Goal: Information Seeking & Learning: Find specific fact

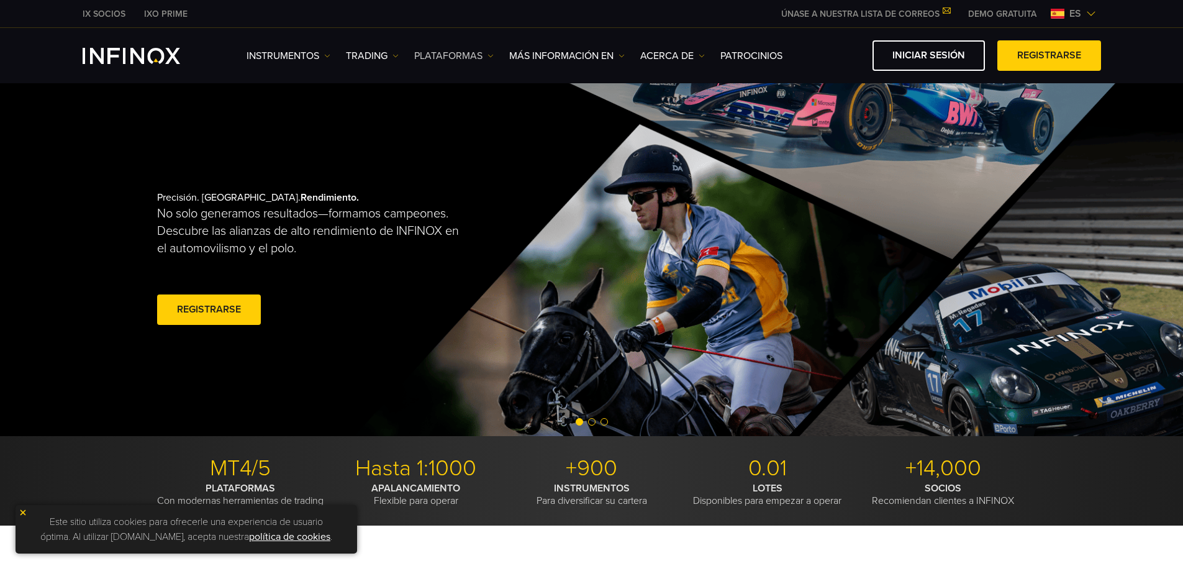
click at [449, 57] on link "PLATAFORMAS" at bounding box center [453, 55] width 79 height 15
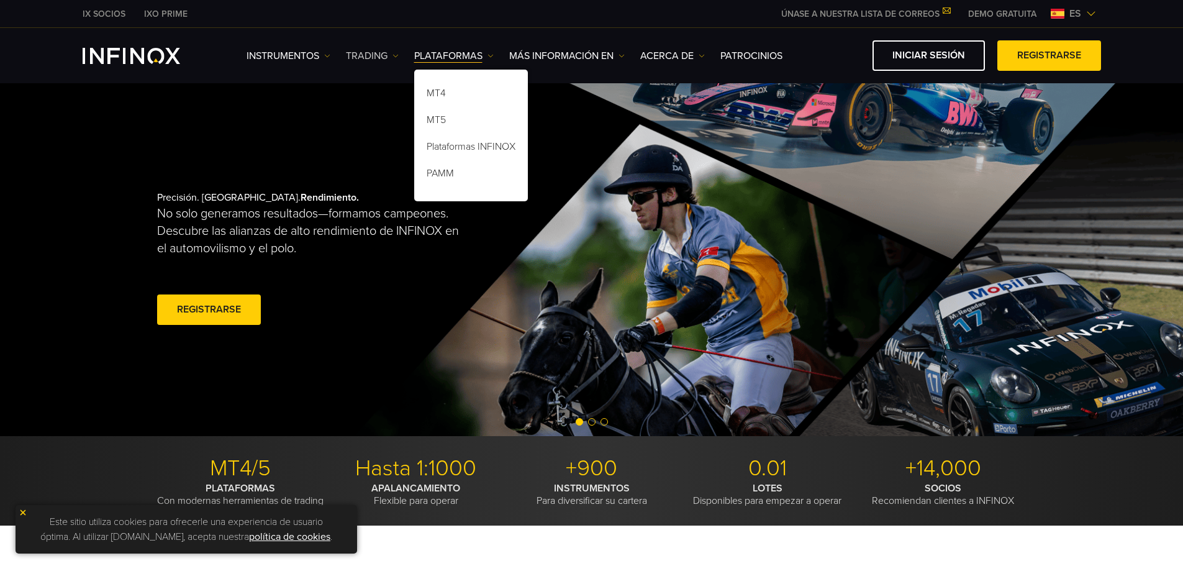
click at [367, 56] on link "TRADING" at bounding box center [372, 55] width 53 height 15
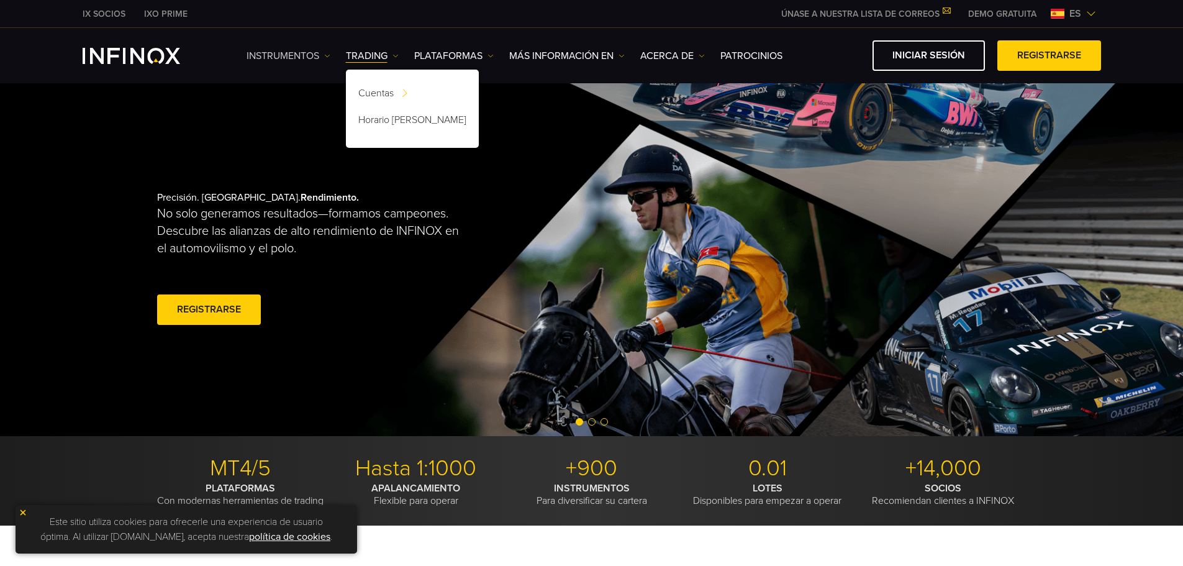
click at [312, 56] on link "Instrumentos" at bounding box center [289, 55] width 84 height 15
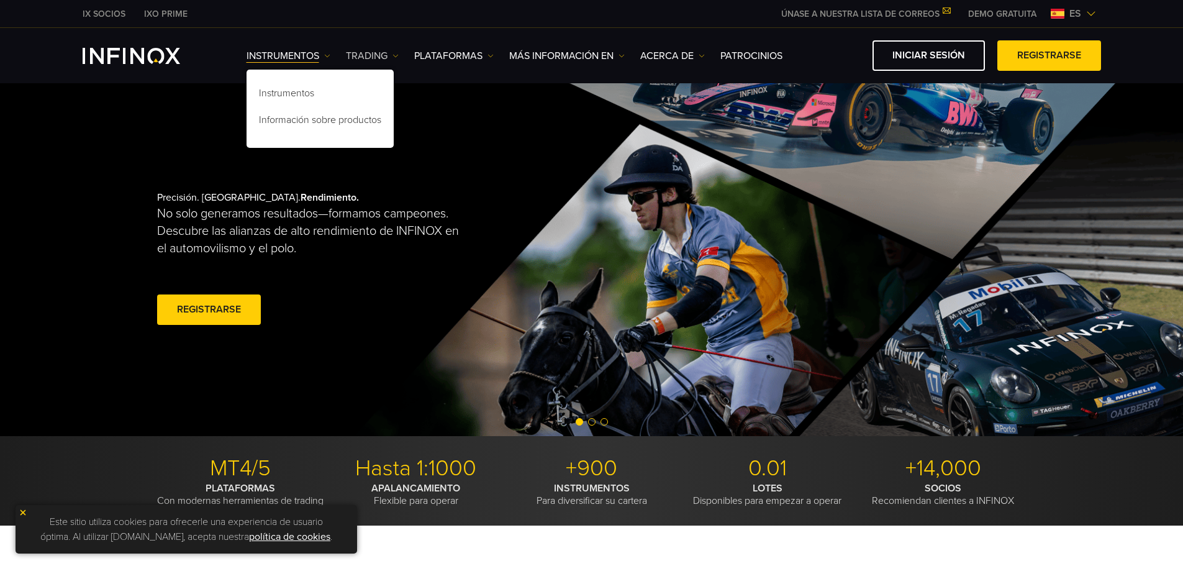
click at [376, 56] on link "TRADING" at bounding box center [372, 55] width 53 height 15
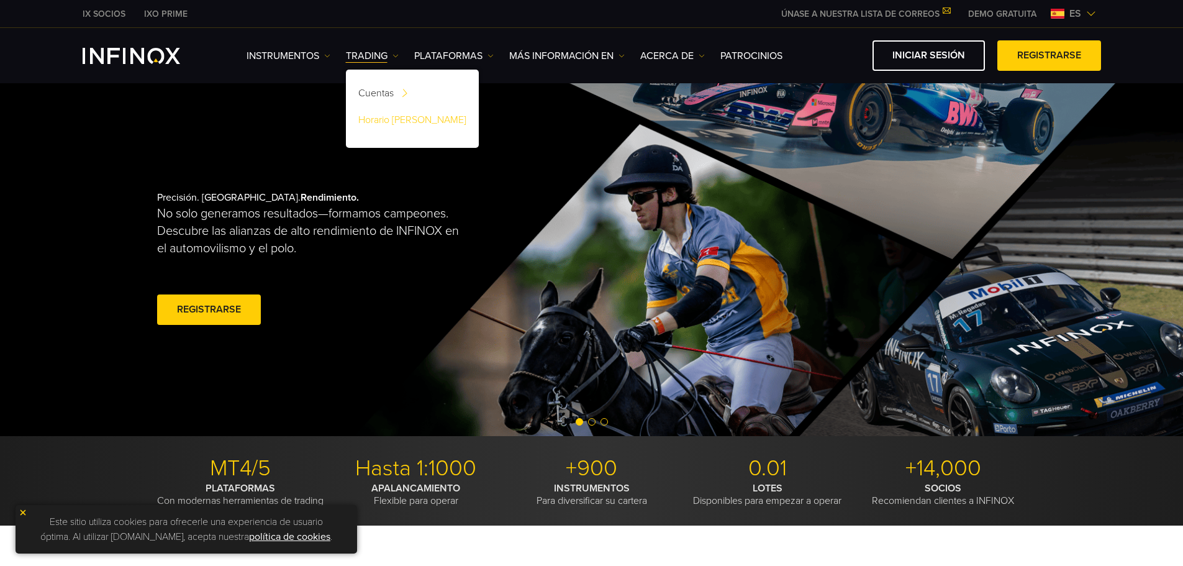
click at [381, 119] on link "Horario [PERSON_NAME]" at bounding box center [412, 122] width 133 height 27
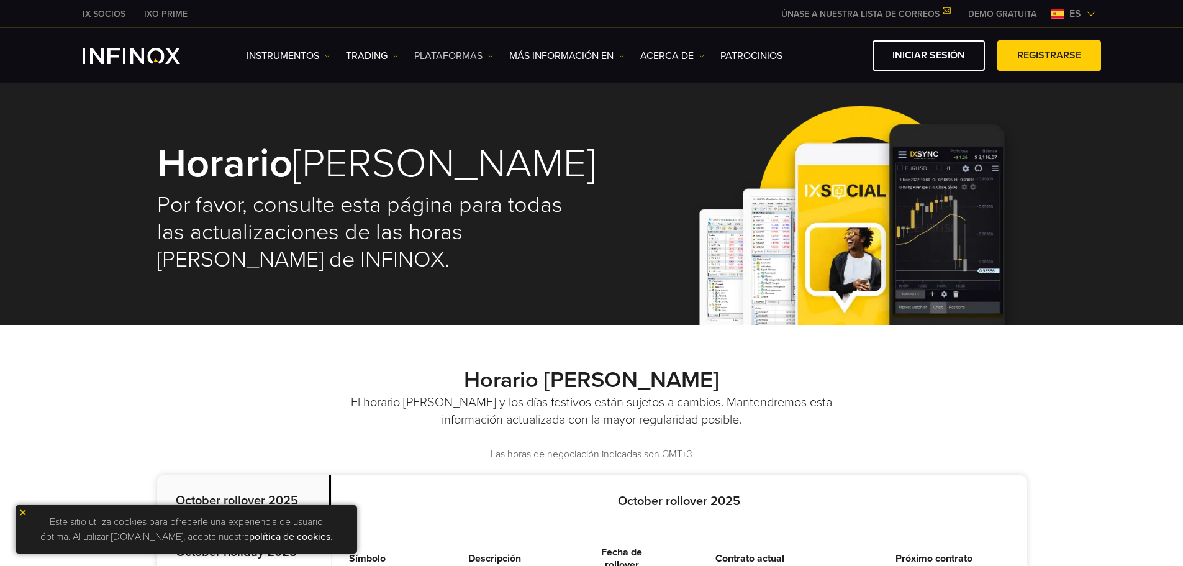
click at [466, 54] on link "PLATAFORMAS" at bounding box center [453, 55] width 79 height 15
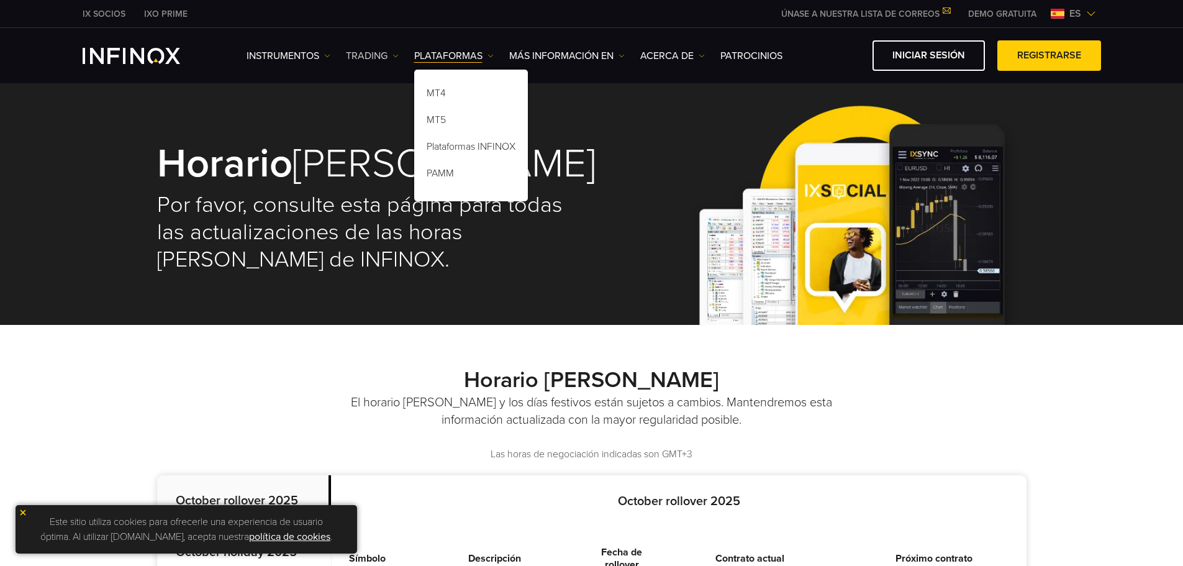
click at [373, 52] on link "TRADING" at bounding box center [372, 55] width 53 height 15
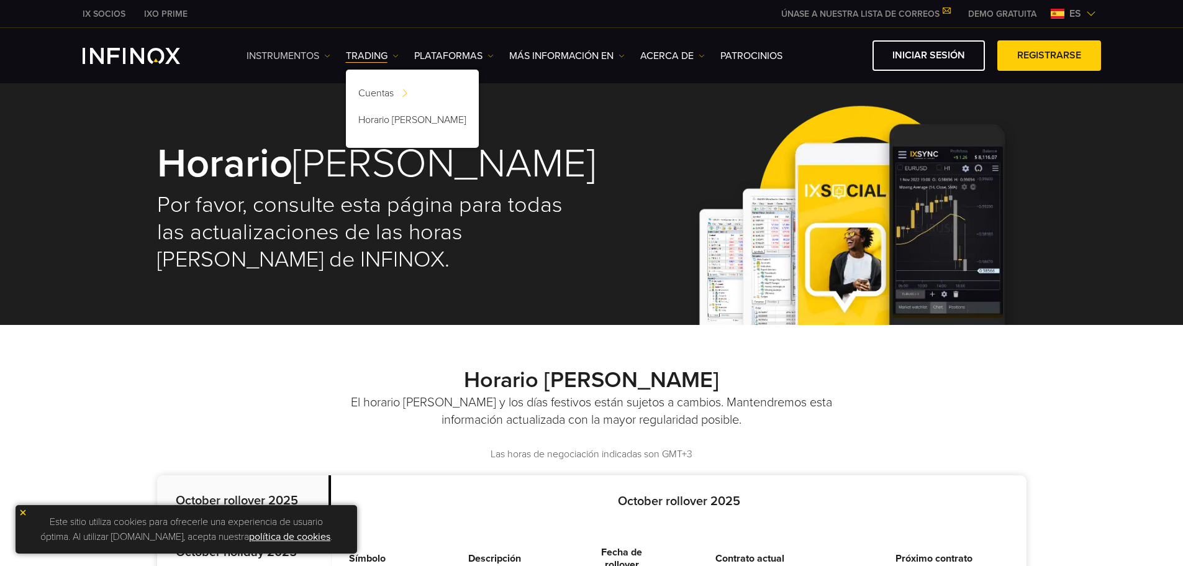
click at [260, 58] on link "Instrumentos" at bounding box center [289, 55] width 84 height 15
